Goal: Task Accomplishment & Management: Manage account settings

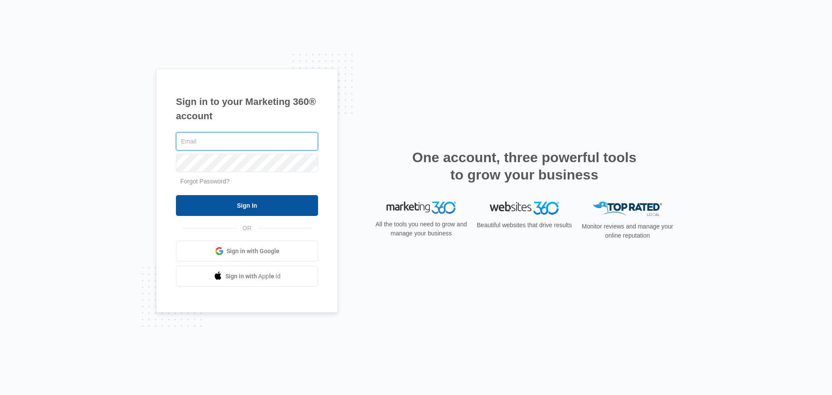
type input "[PERSON_NAME][EMAIL_ADDRESS][PERSON_NAME][DOMAIN_NAME]"
click at [253, 206] on input "Sign In" at bounding box center [247, 205] width 142 height 21
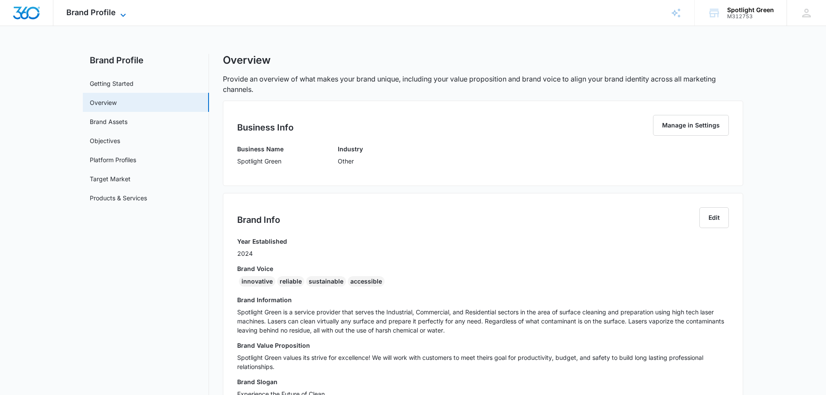
click at [121, 14] on icon at bounding box center [123, 15] width 10 height 10
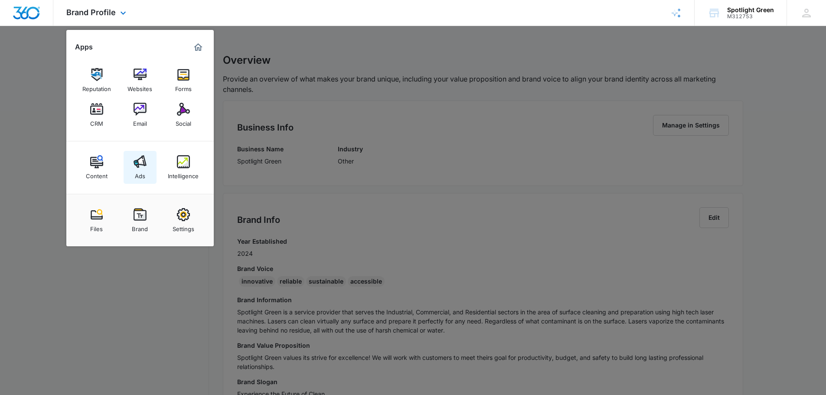
click at [146, 164] on img at bounding box center [139, 161] width 13 height 13
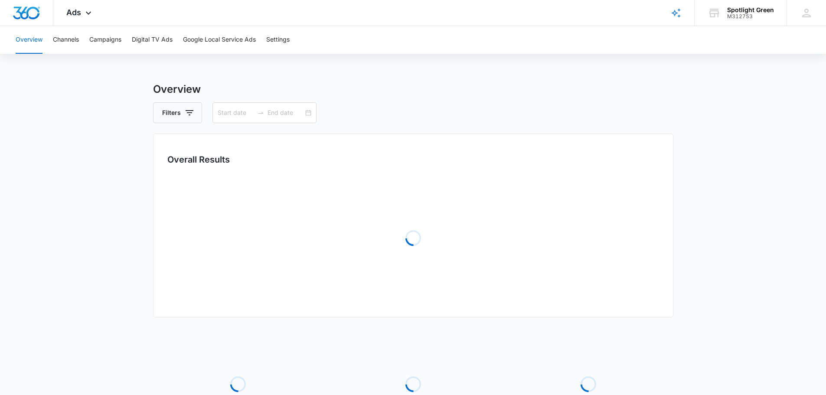
type input "[DATE]"
